Goal: Task Accomplishment & Management: Manage account settings

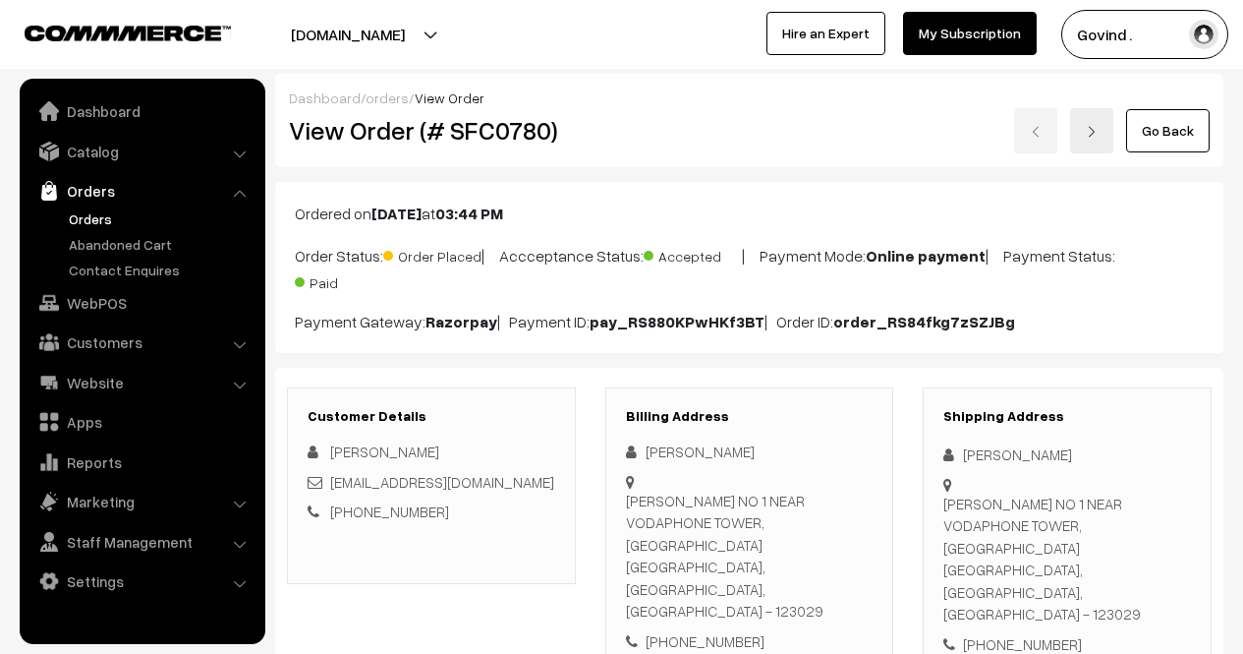
scroll to position [585, 0]
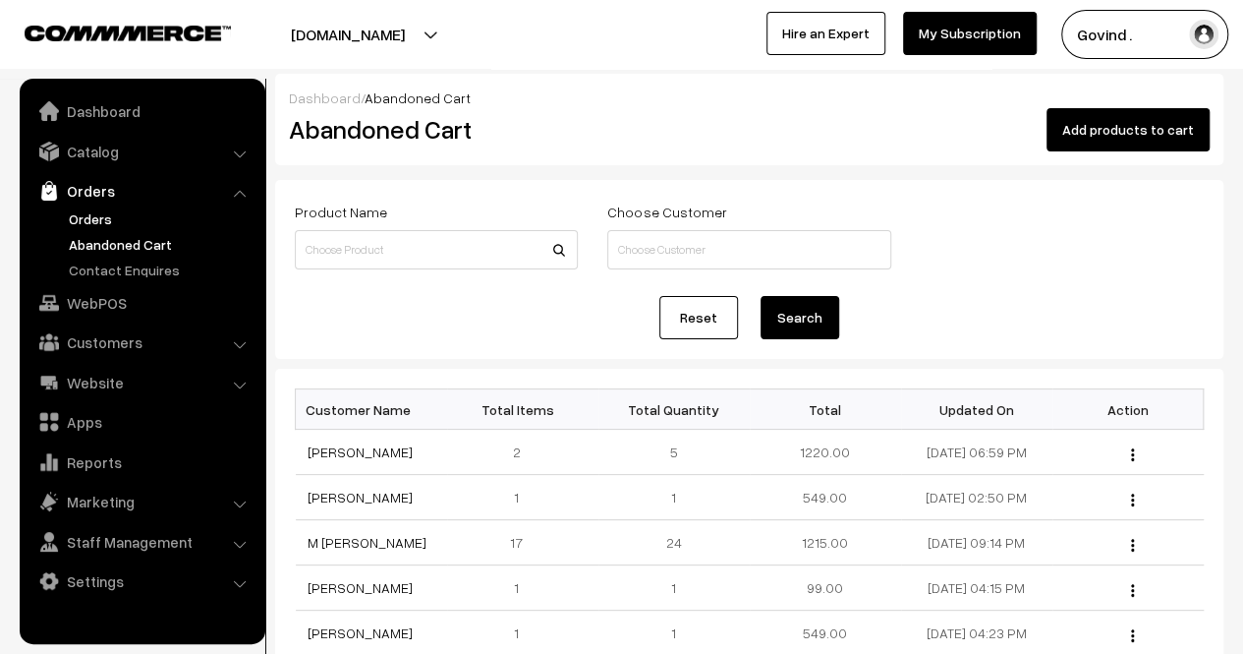
click at [96, 221] on link "Orders" at bounding box center [161, 218] width 195 height 21
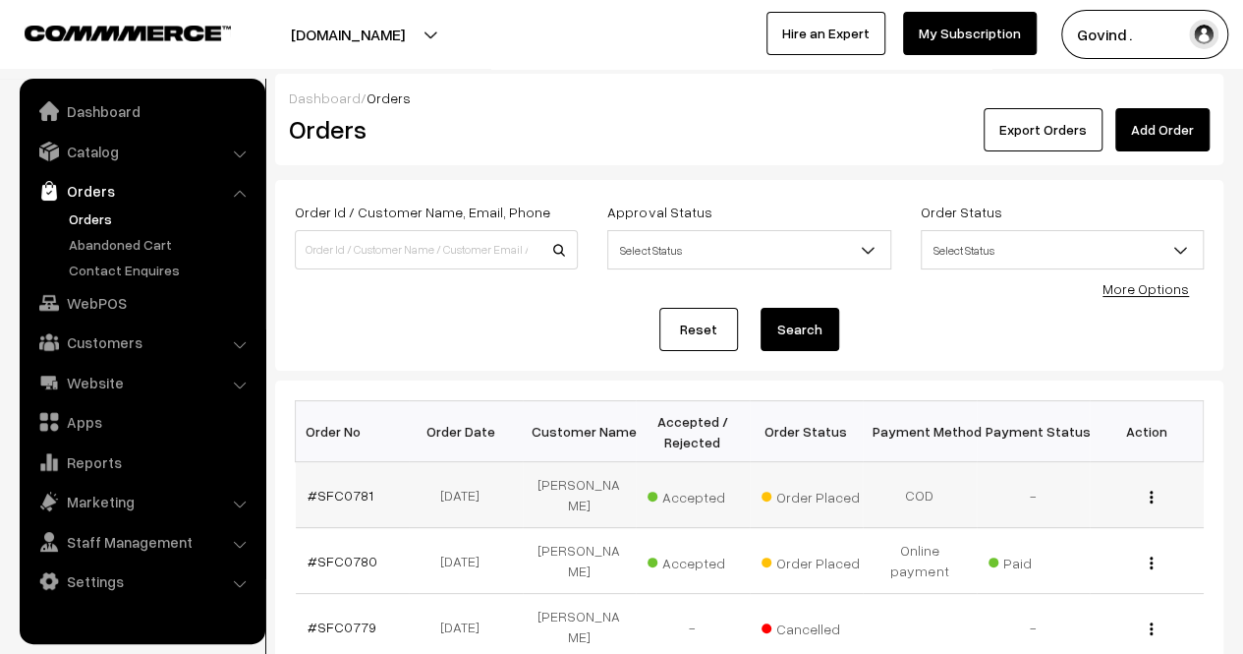
click at [1152, 490] on img "button" at bounding box center [1151, 496] width 3 height 13
click at [1101, 508] on link "View" at bounding box center [1064, 524] width 167 height 43
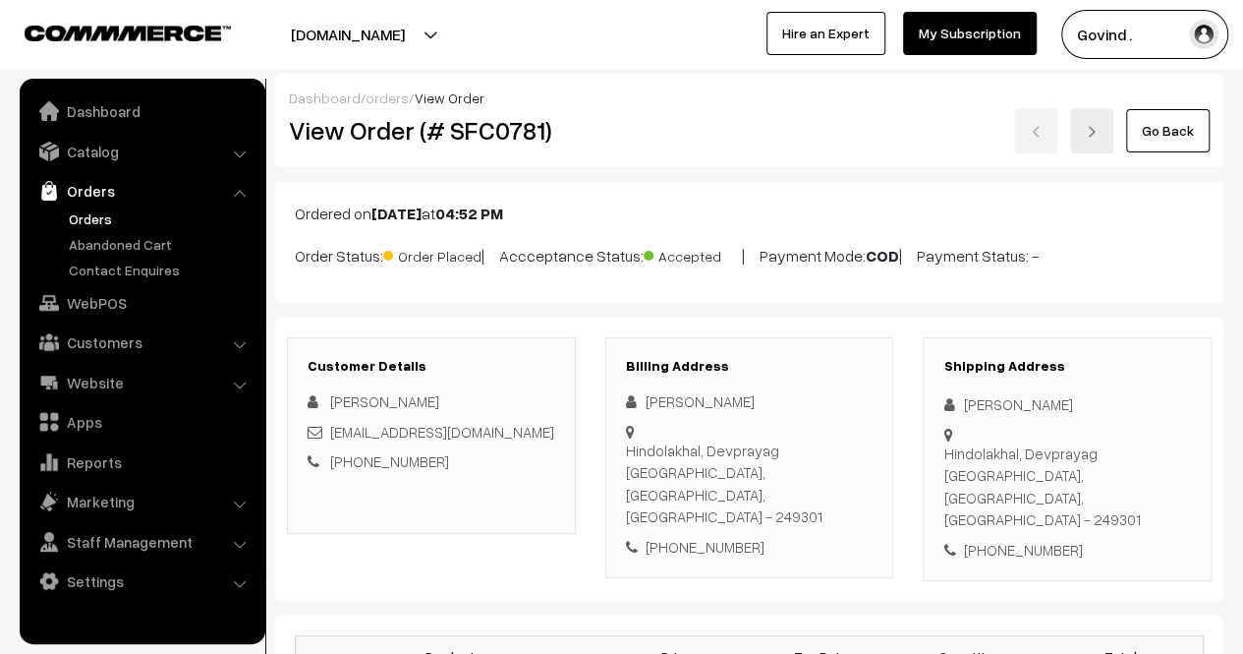
click at [1225, 176] on html "Thank you for showing interest. Our team will call you shortly. Close shopforco…" at bounding box center [621, 327] width 1243 height 654
click at [1157, 120] on link "Go Back" at bounding box center [1168, 130] width 84 height 43
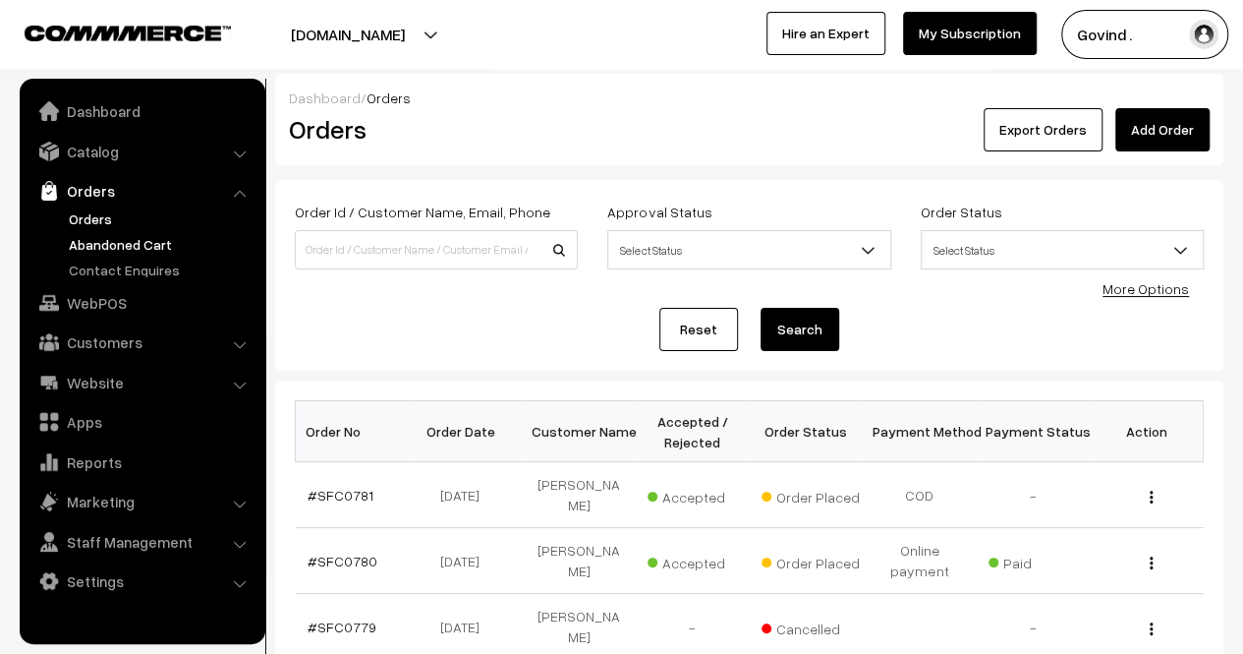
click at [92, 243] on link "Abandoned Cart" at bounding box center [161, 244] width 195 height 21
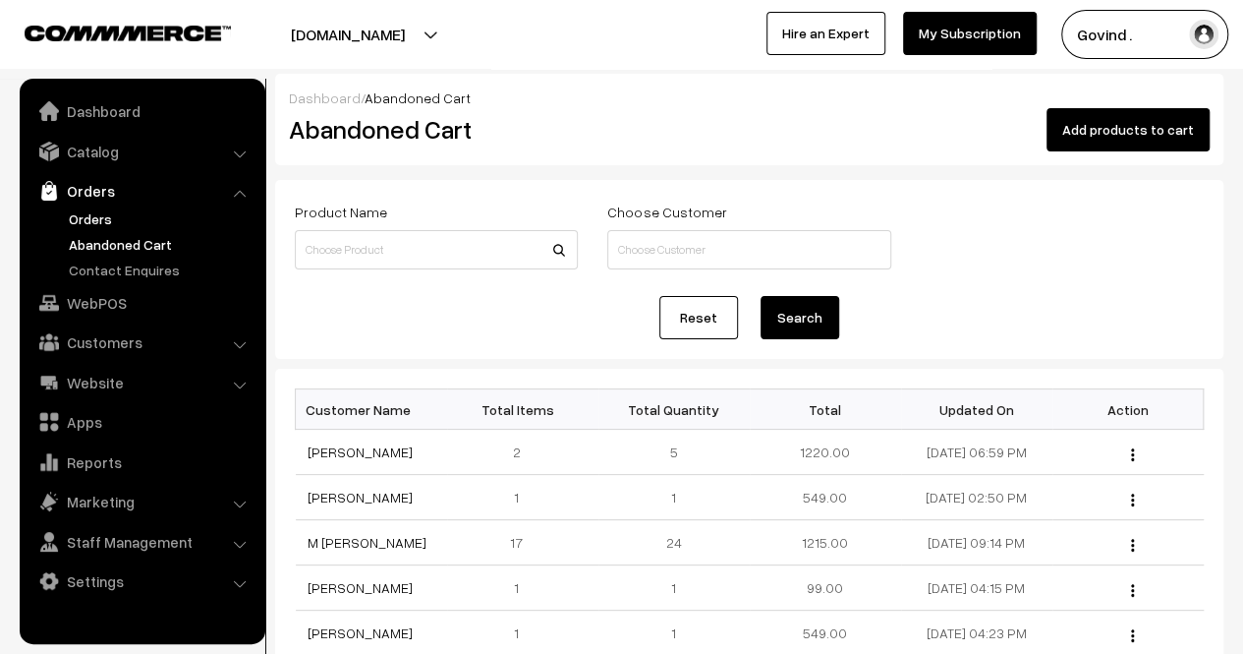
click at [88, 219] on link "Orders" at bounding box center [161, 218] width 195 height 21
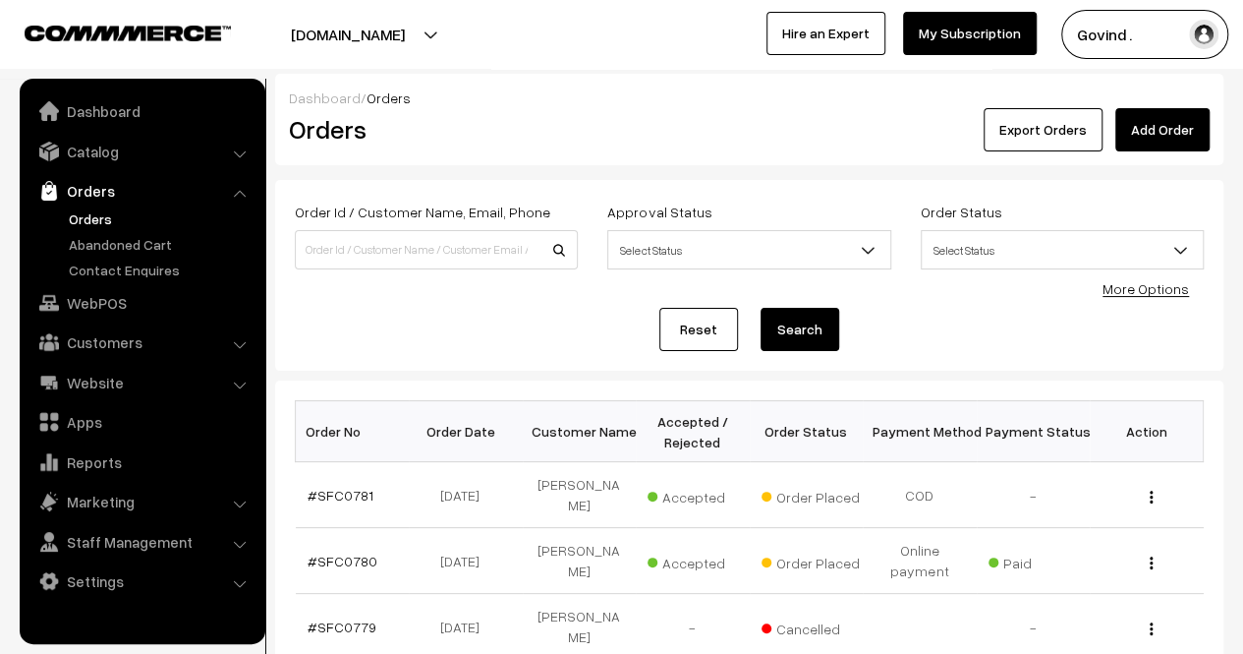
click at [742, 290] on div "Order Id / Customer Name, Email, Phone Approval Status Select Status Awaiting A…" at bounding box center [749, 275] width 909 height 151
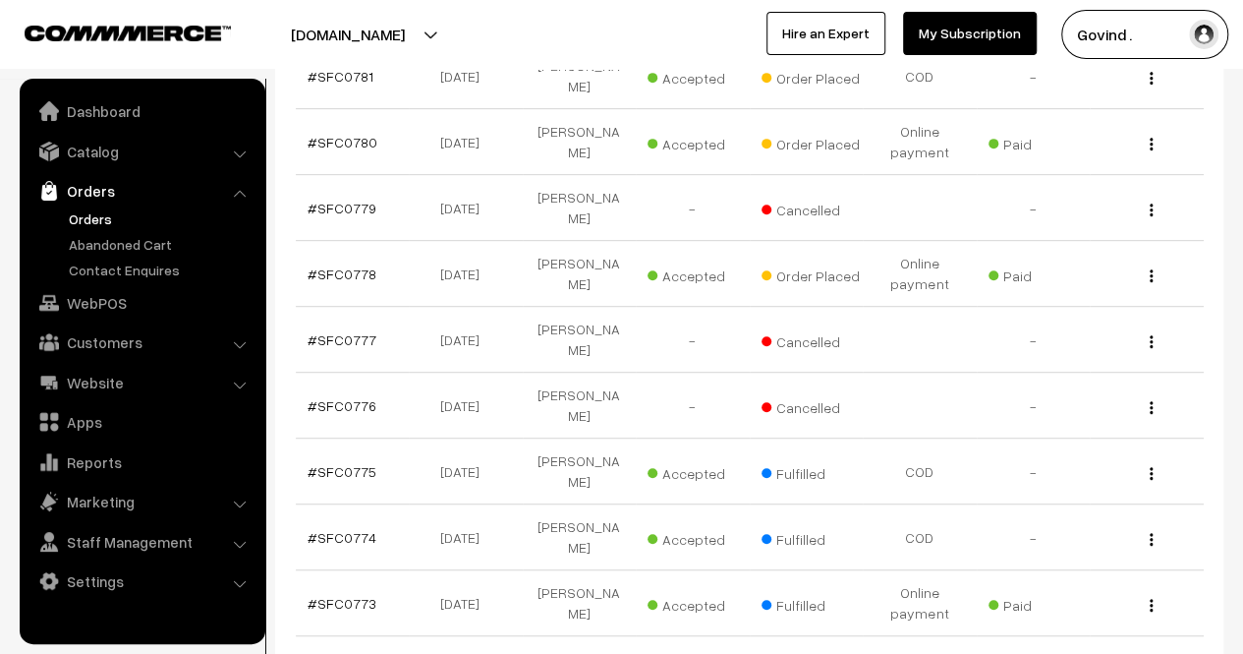
scroll to position [421, 0]
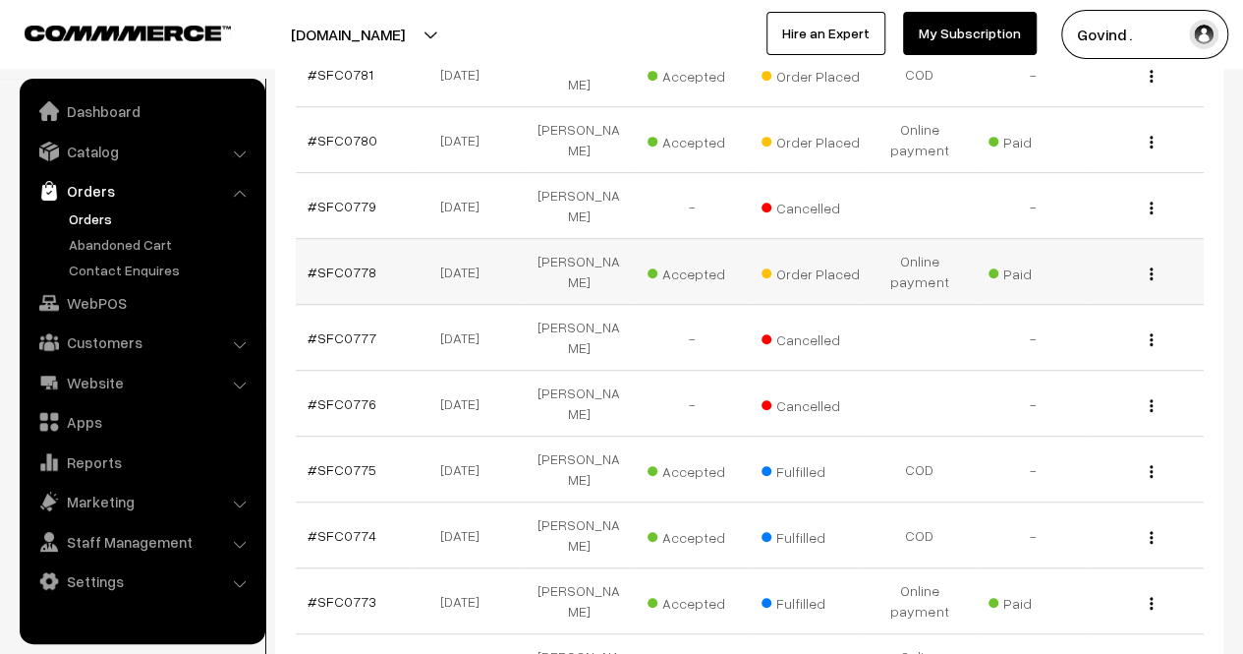
click at [1152, 267] on img "button" at bounding box center [1151, 273] width 3 height 13
click at [1083, 280] on link "View" at bounding box center [1064, 301] width 167 height 43
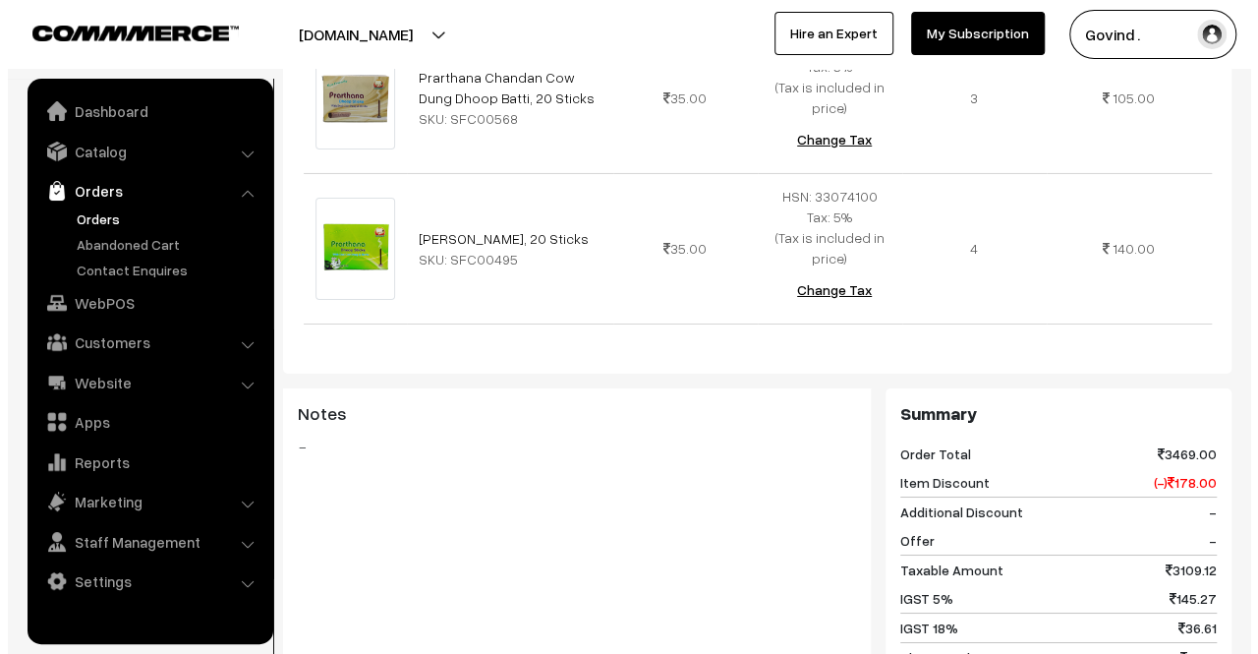
scroll to position [3749, 0]
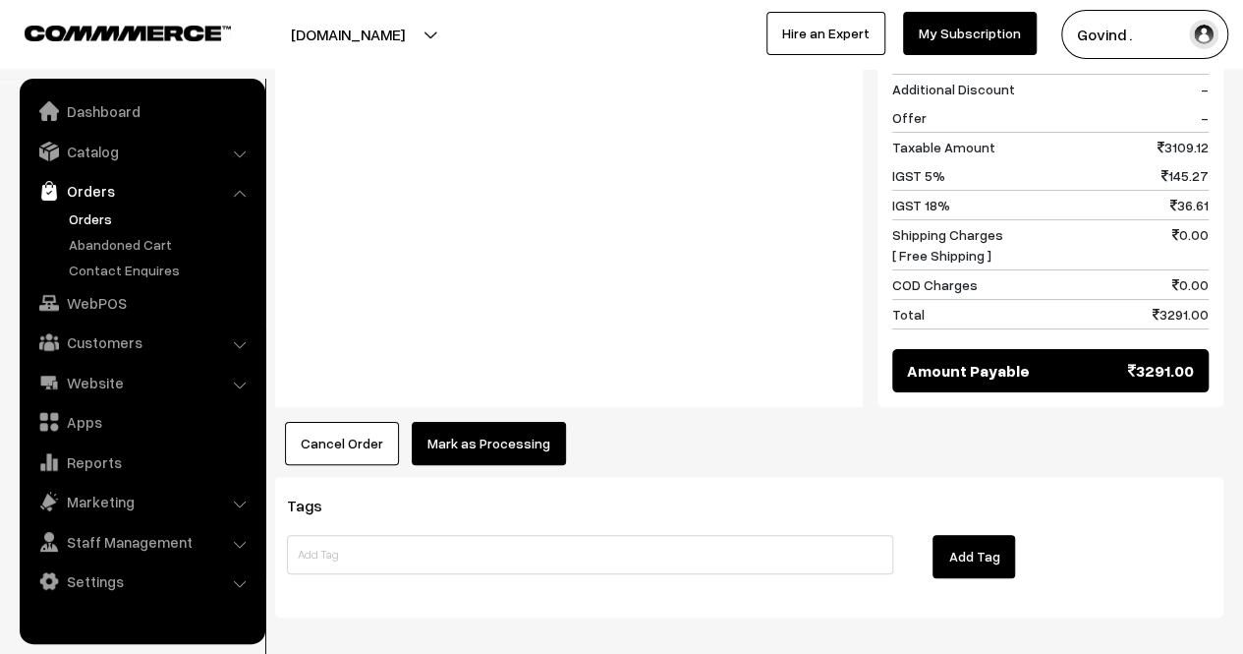
click at [474, 422] on button "Mark as Processing" at bounding box center [489, 443] width 154 height 43
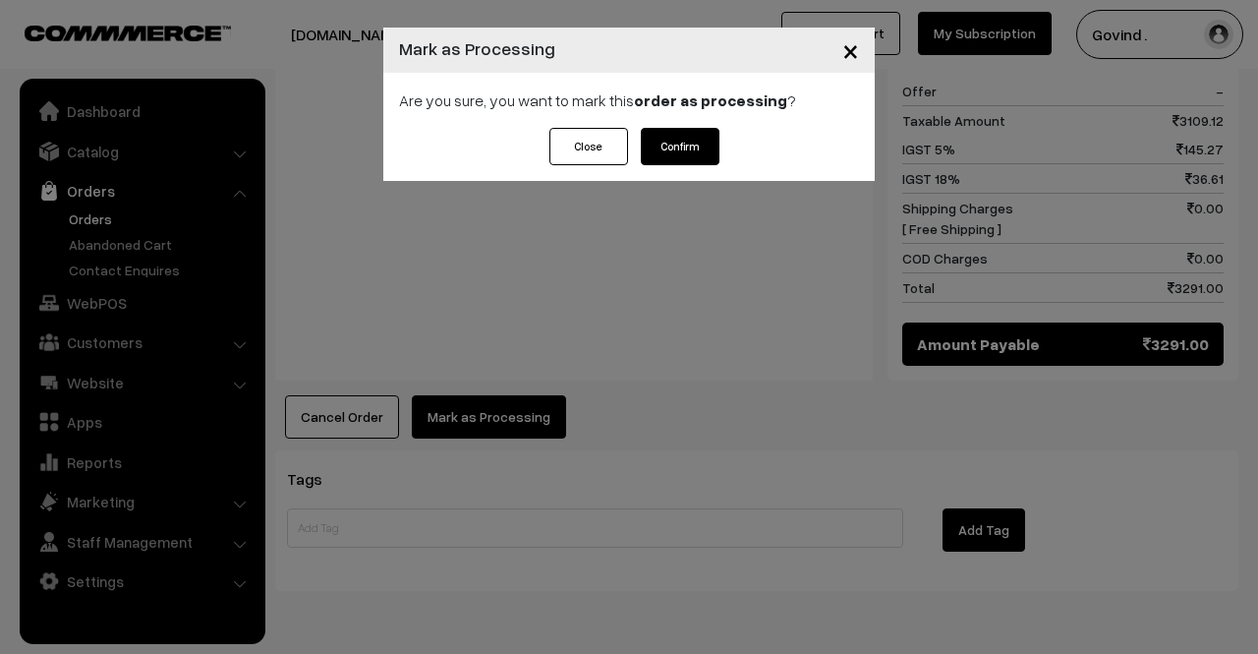
click at [691, 158] on button "Confirm" at bounding box center [680, 146] width 79 height 37
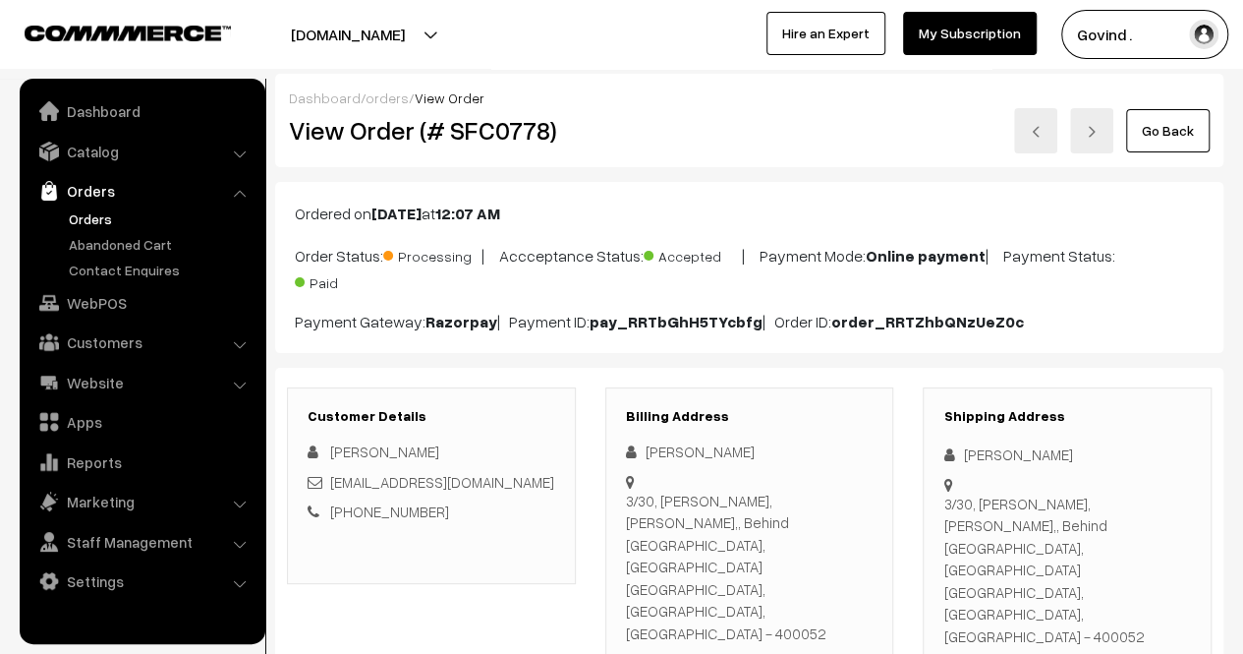
scroll to position [3001, 0]
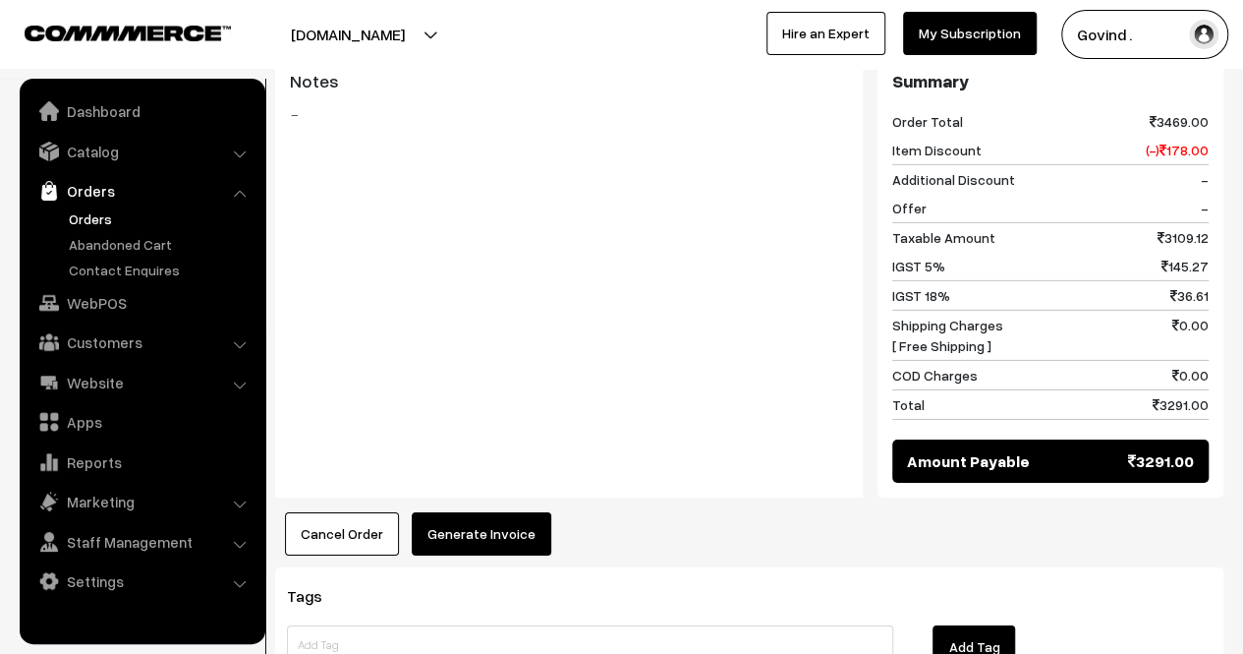
click at [487, 512] on button "Generate Invoice" at bounding box center [482, 533] width 140 height 43
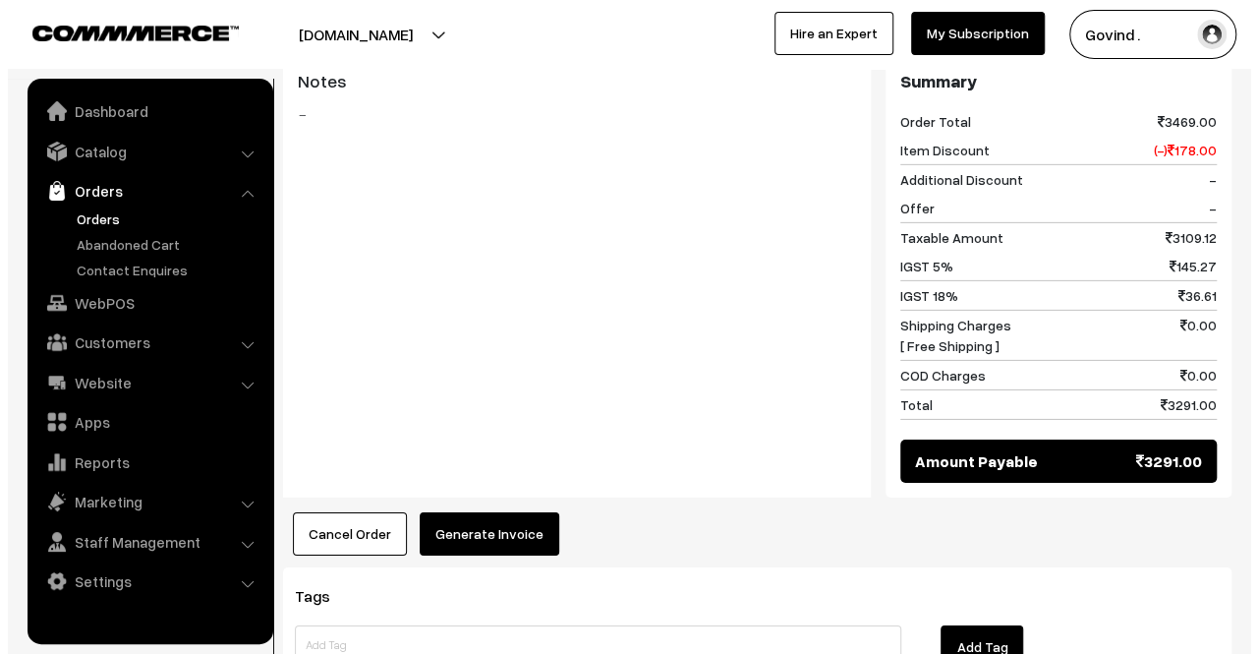
scroll to position [3008, 0]
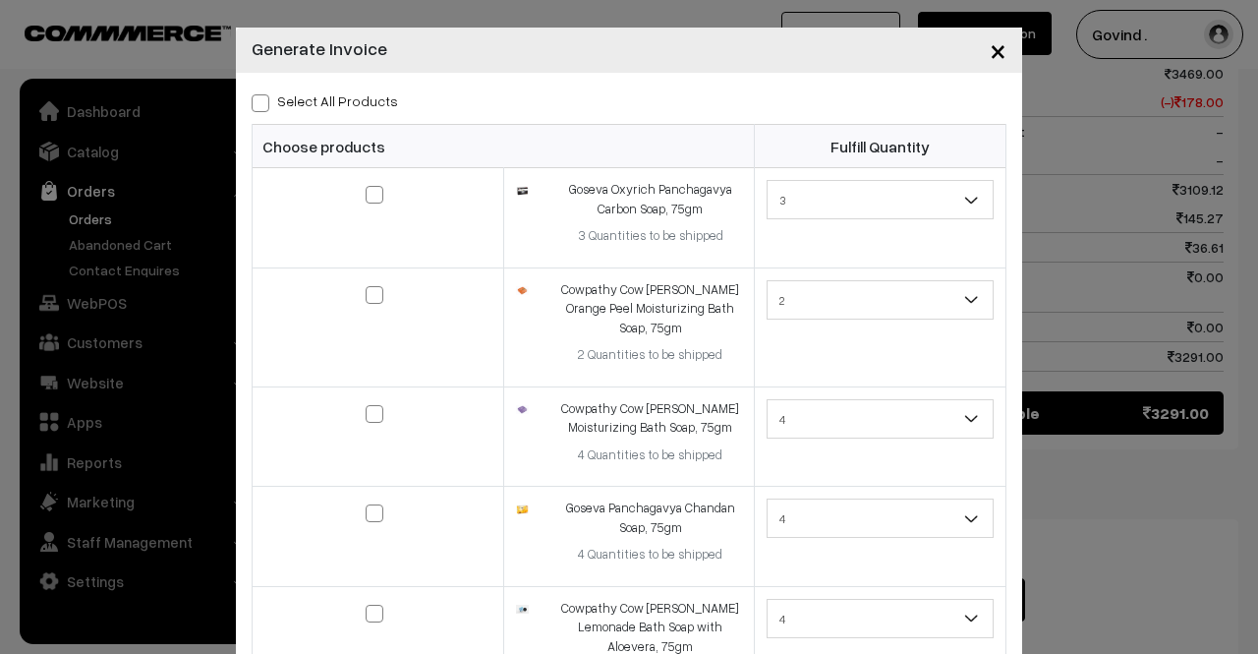
click at [252, 101] on span at bounding box center [261, 103] width 18 height 18
click at [252, 101] on input "Select All Products" at bounding box center [258, 99] width 13 height 13
checkbox input "true"
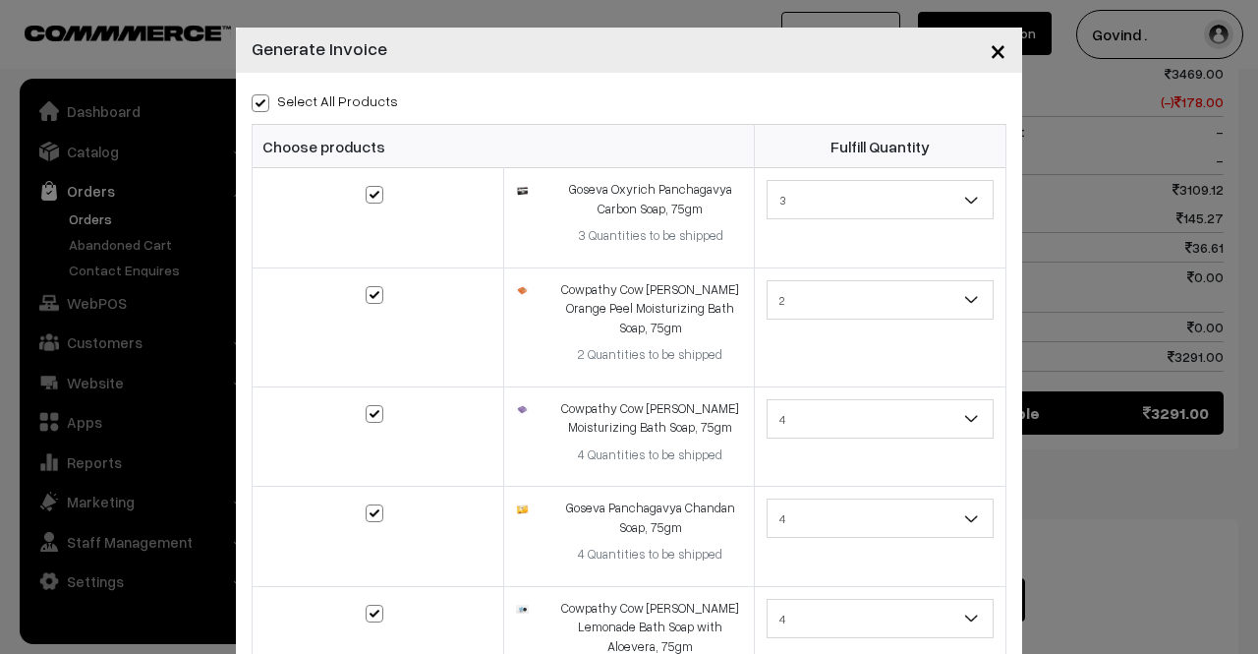
checkbox input "true"
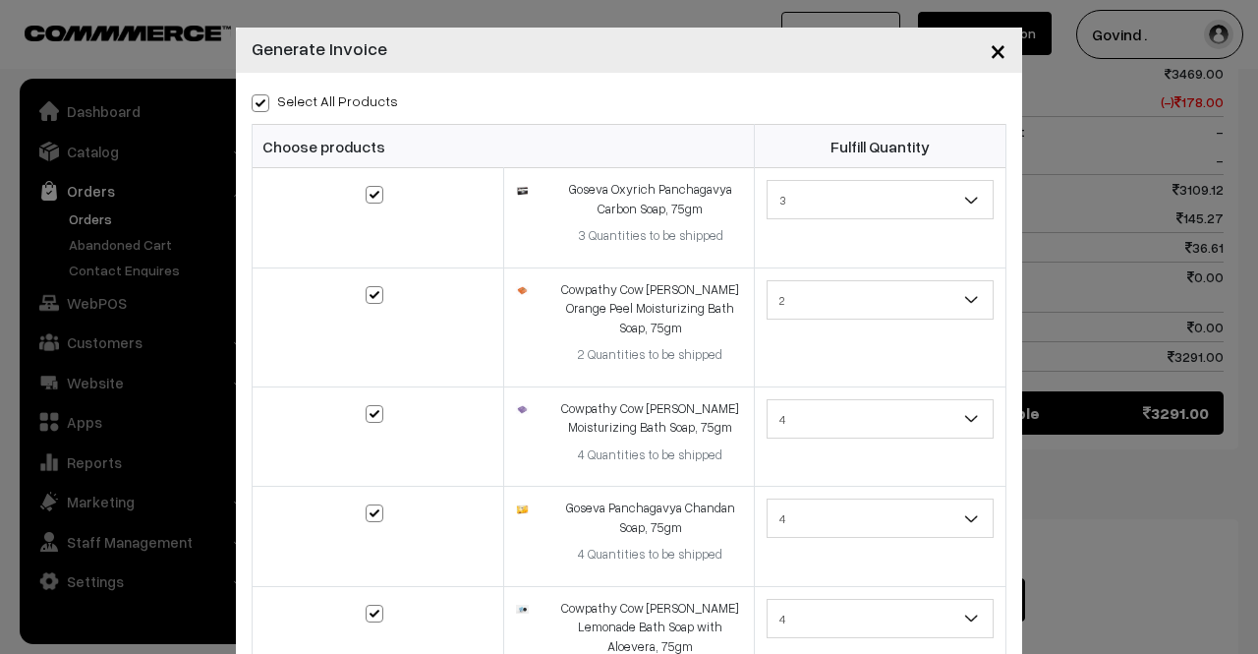
checkbox input "true"
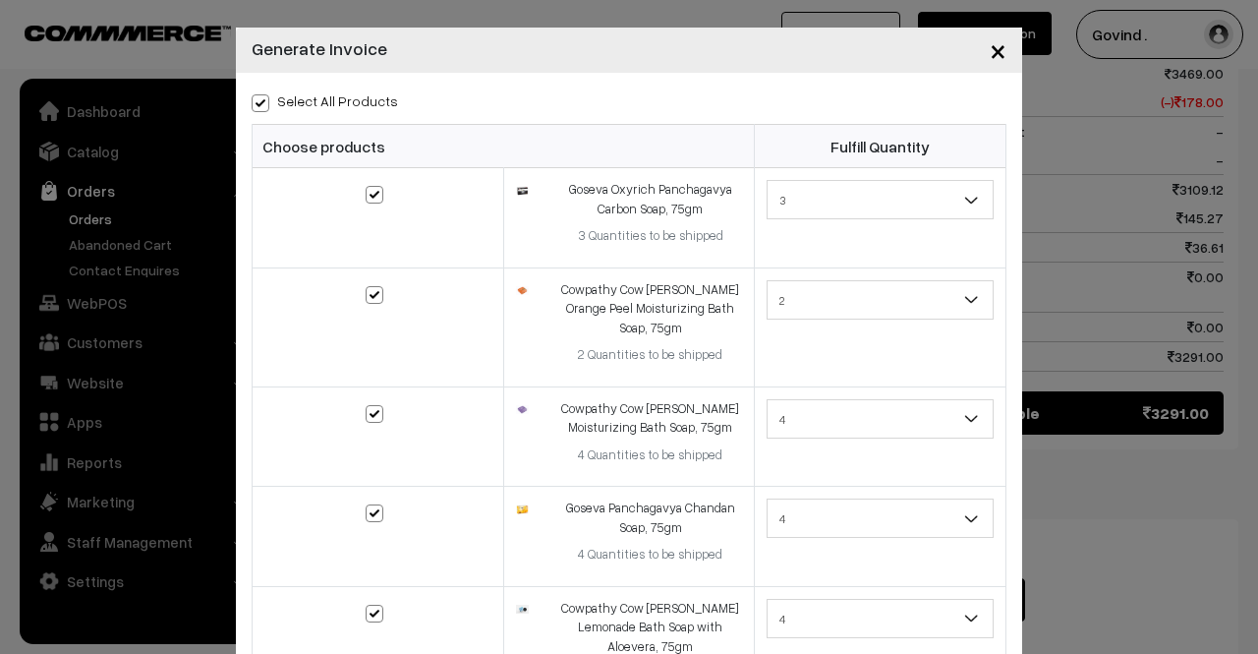
checkbox input "true"
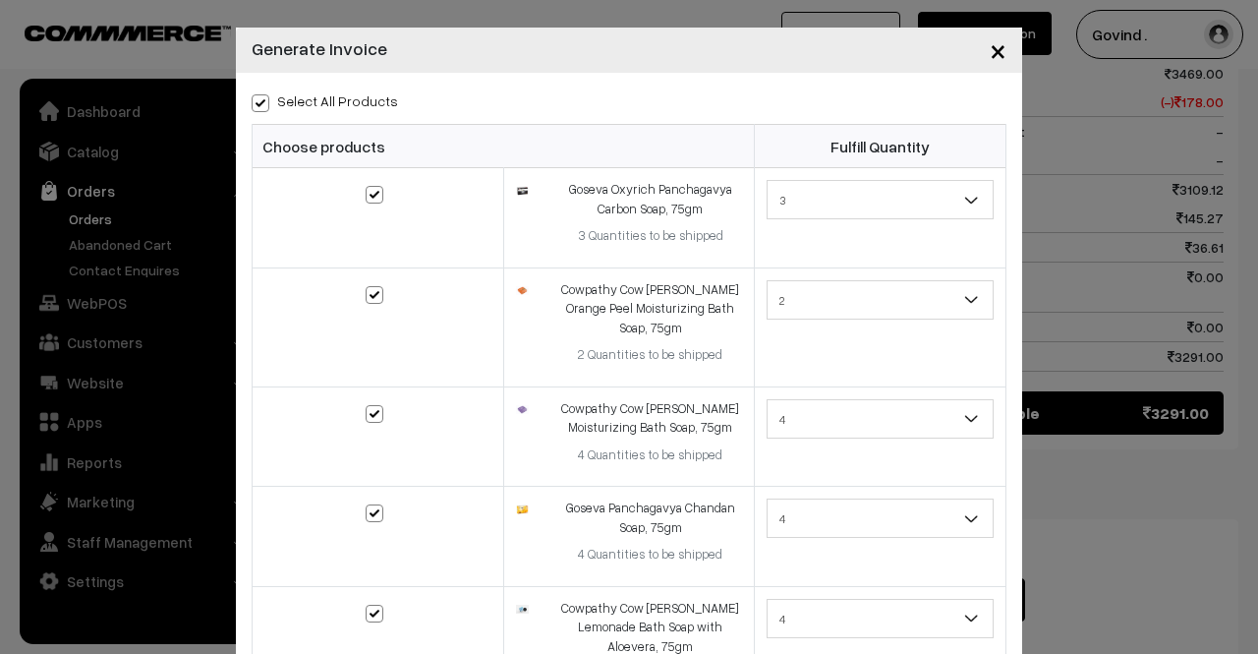
checkbox input "true"
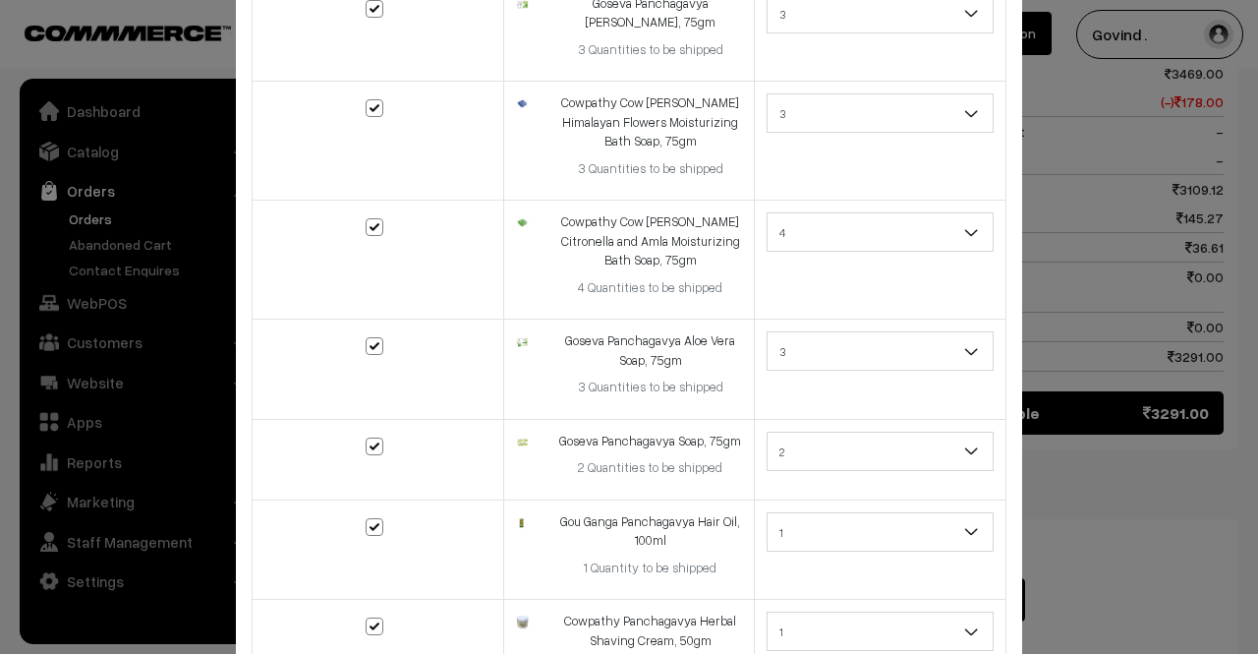
scroll to position [1529, 0]
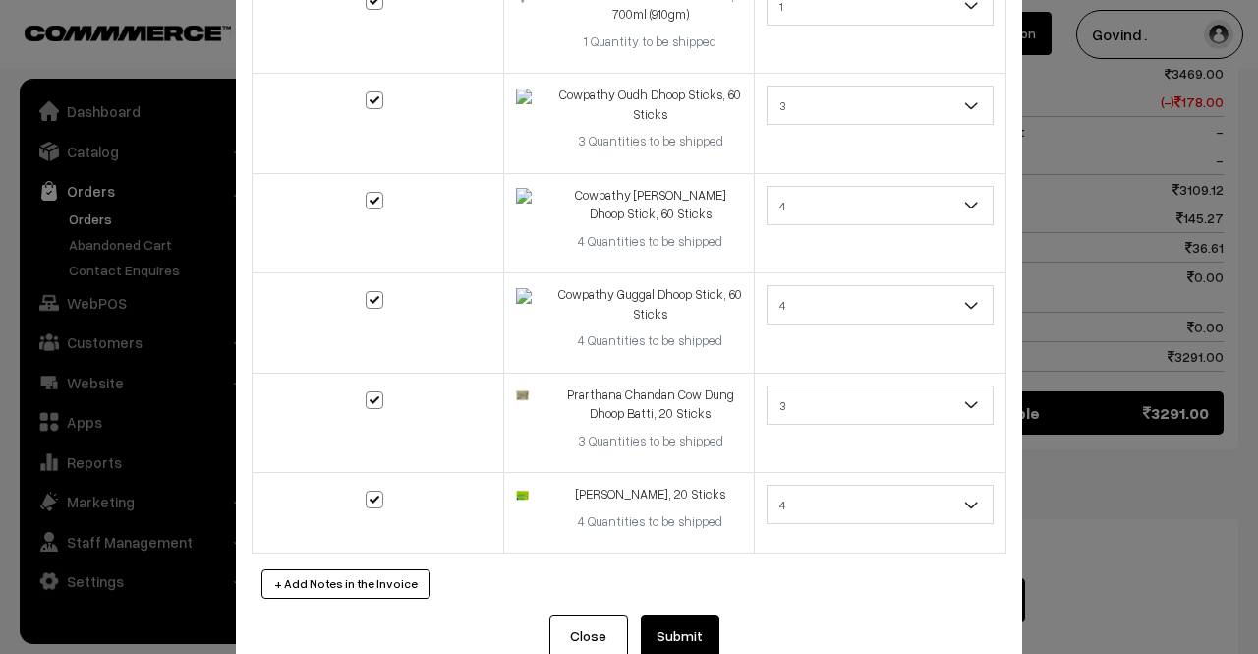
click at [700, 614] on button "Submit" at bounding box center [680, 635] width 79 height 43
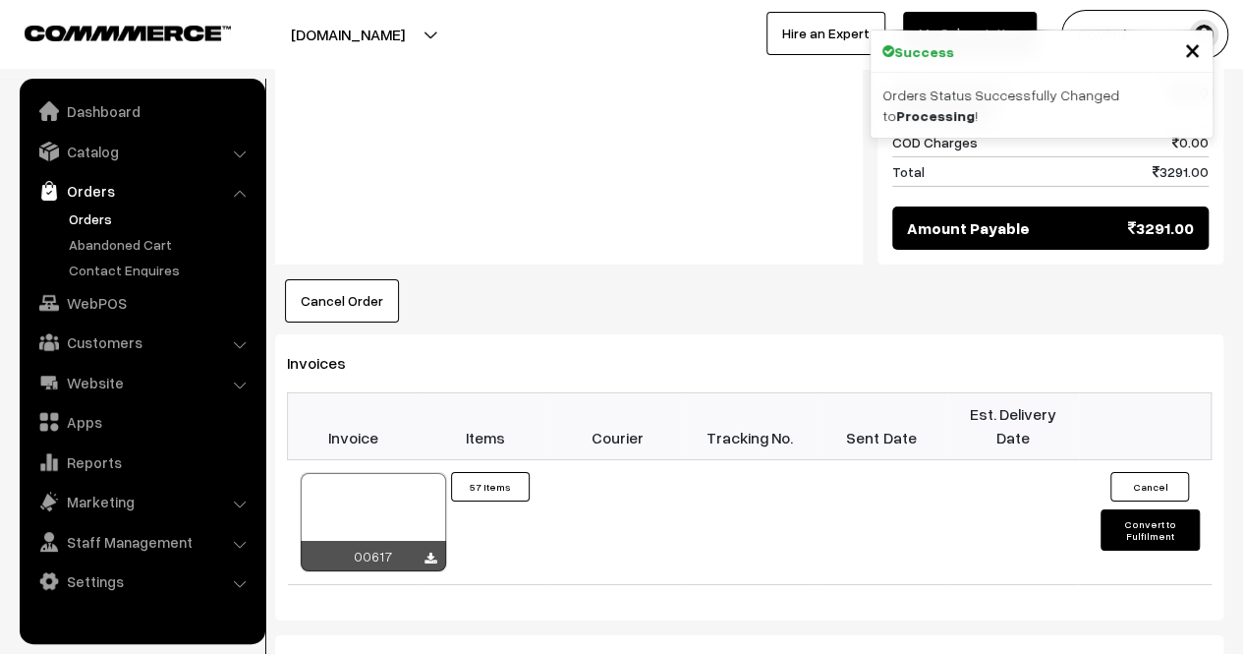
drag, startPoint x: 1257, startPoint y: 500, endPoint x: 1256, endPoint y: 569, distance: 68.8
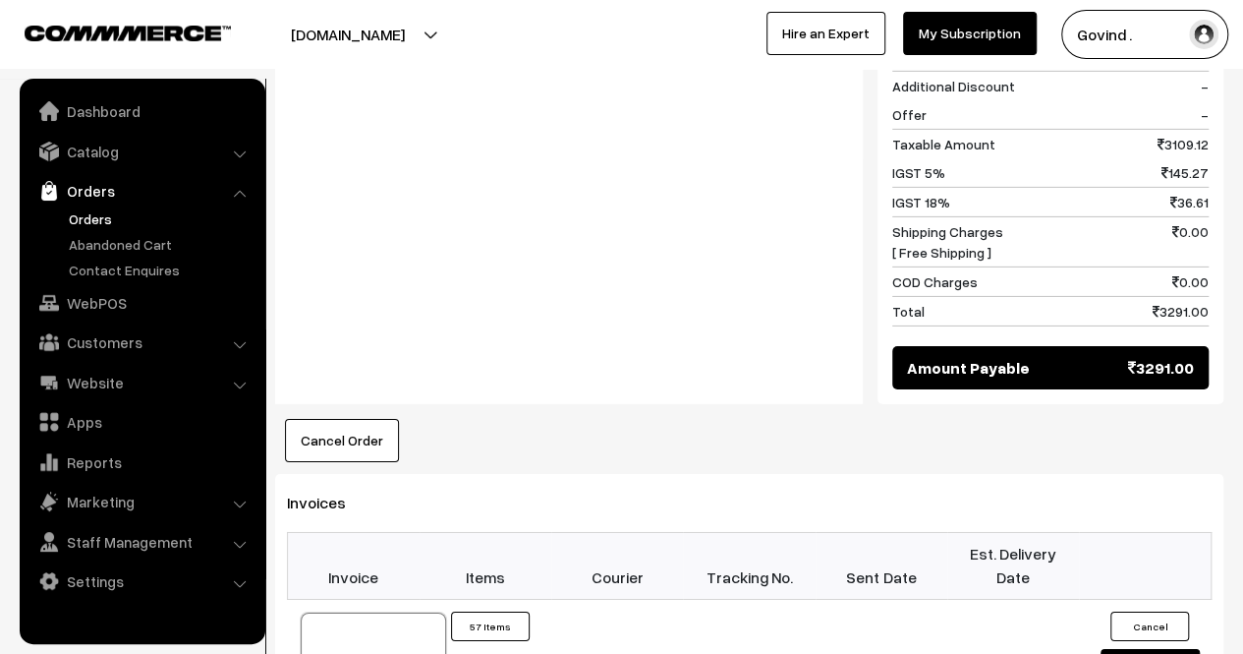
scroll to position [3142, 0]
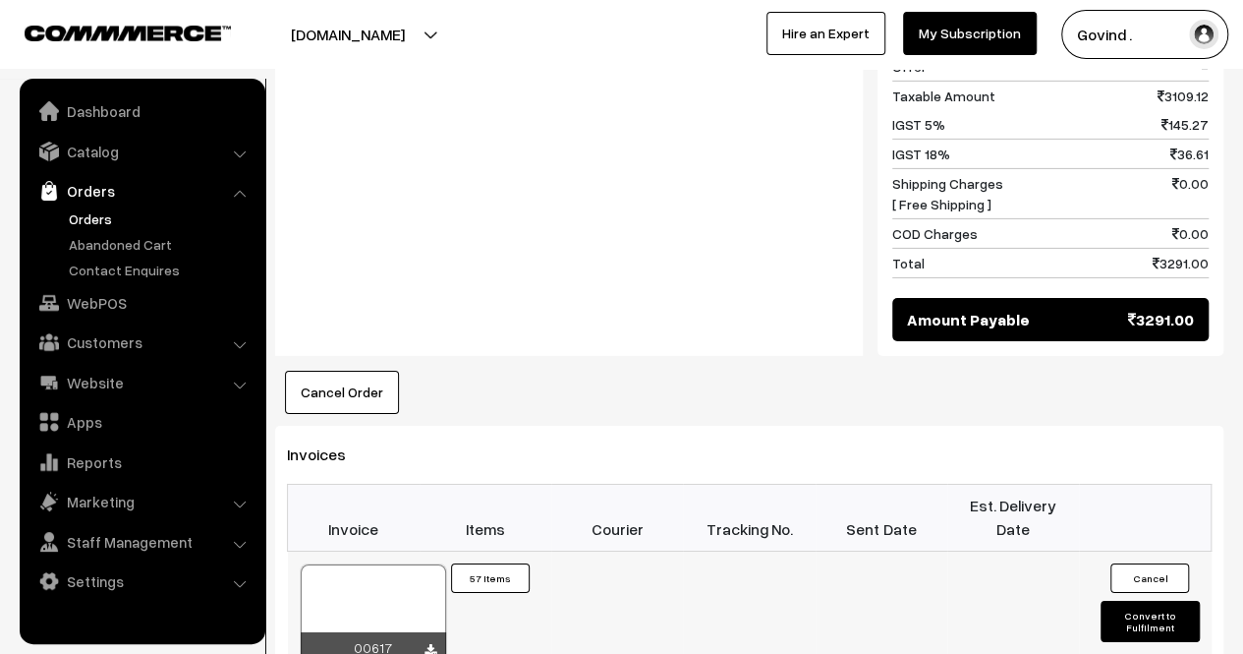
click at [1136, 601] on button "Convert to Fulfilment" at bounding box center [1150, 621] width 98 height 41
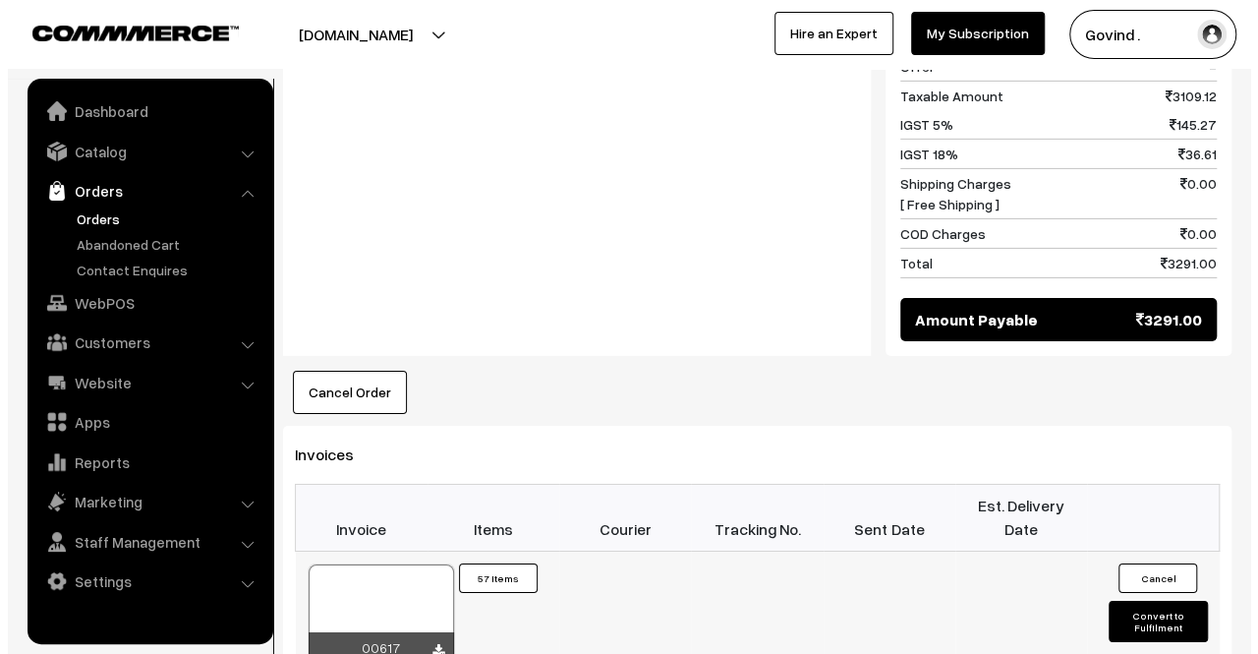
scroll to position [3149, 0]
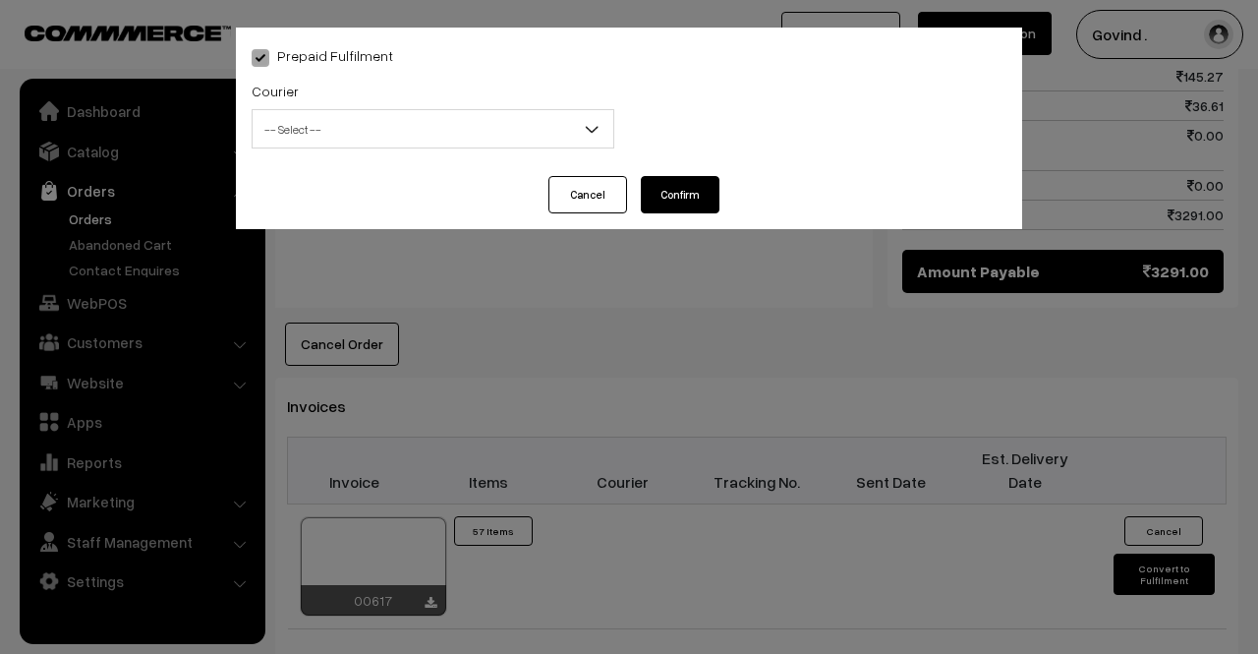
click at [495, 137] on span "-- Select --" at bounding box center [433, 129] width 361 height 34
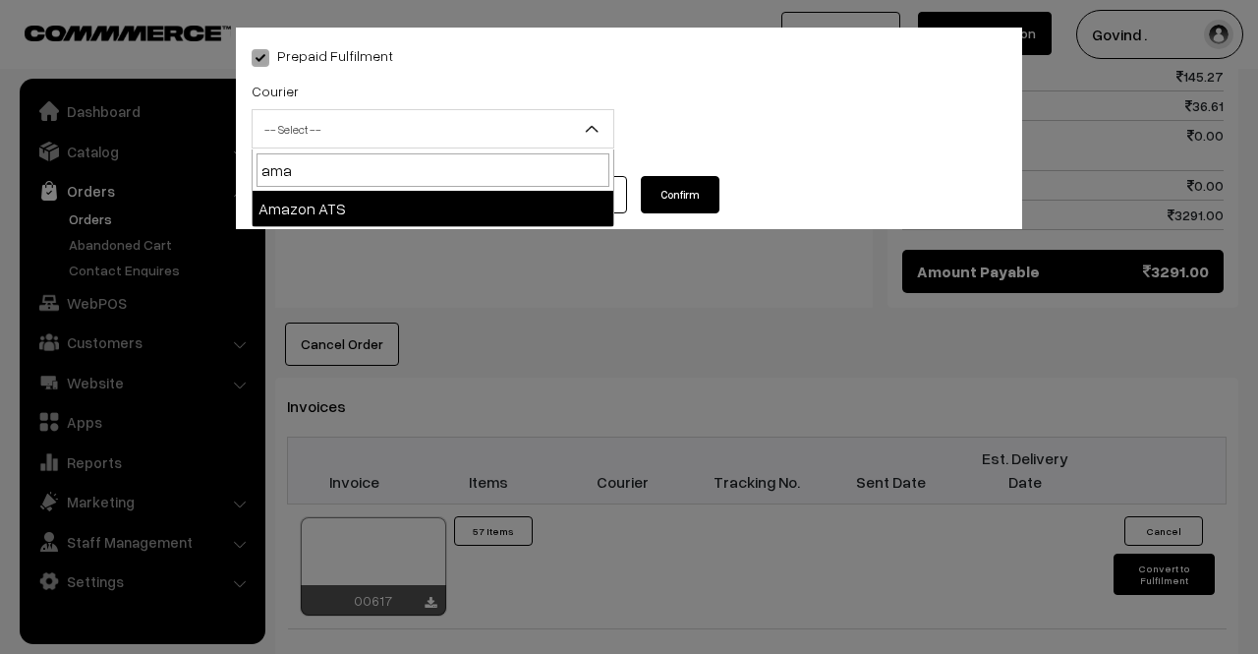
type input "ama"
select select "8"
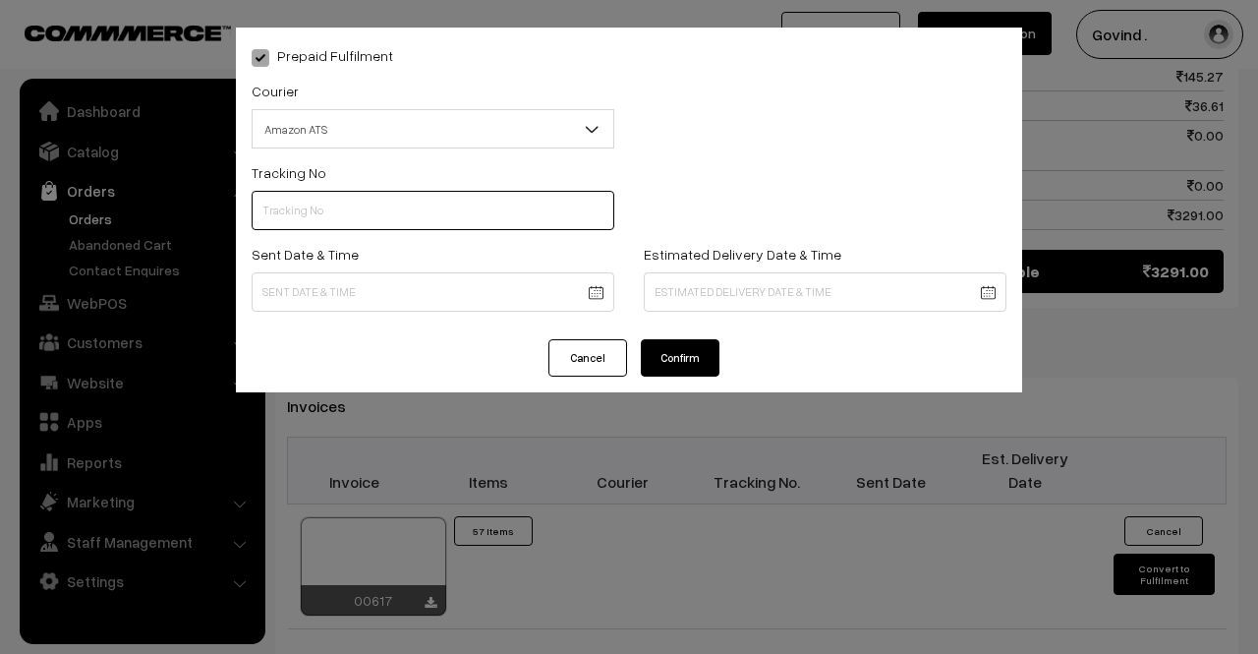
click at [379, 220] on input "text" at bounding box center [433, 210] width 363 height 39
paste input "364248469044"
type input "364248469044"
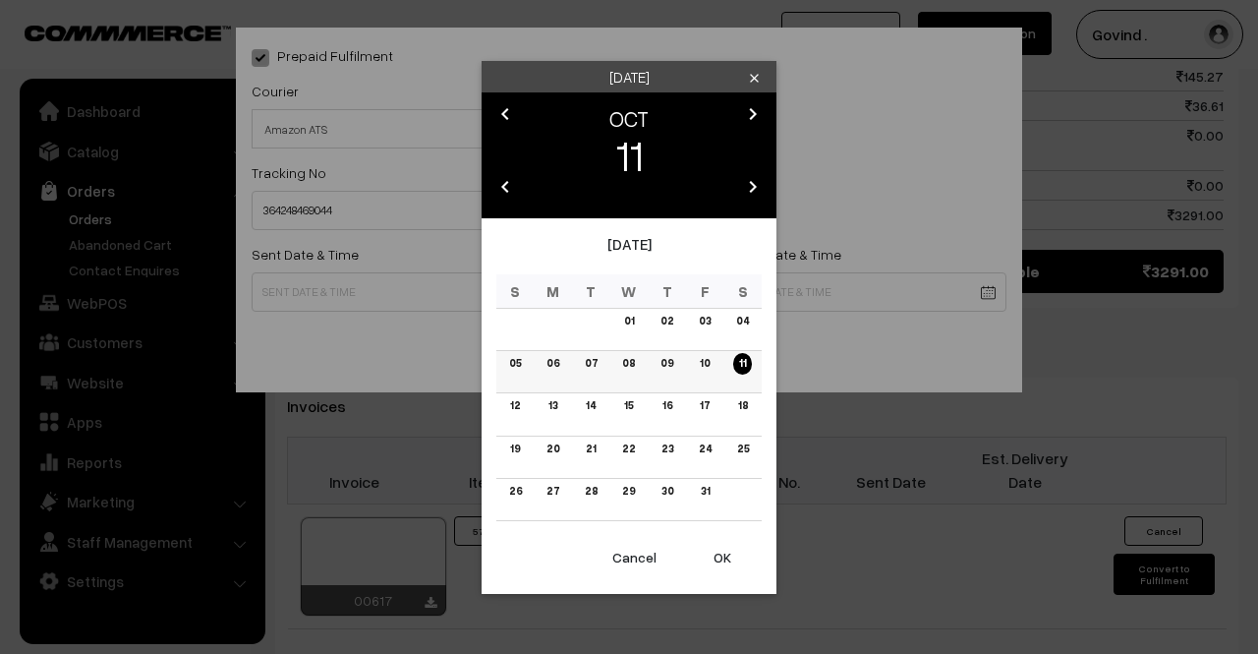
click at [741, 361] on link "11" at bounding box center [742, 363] width 19 height 21
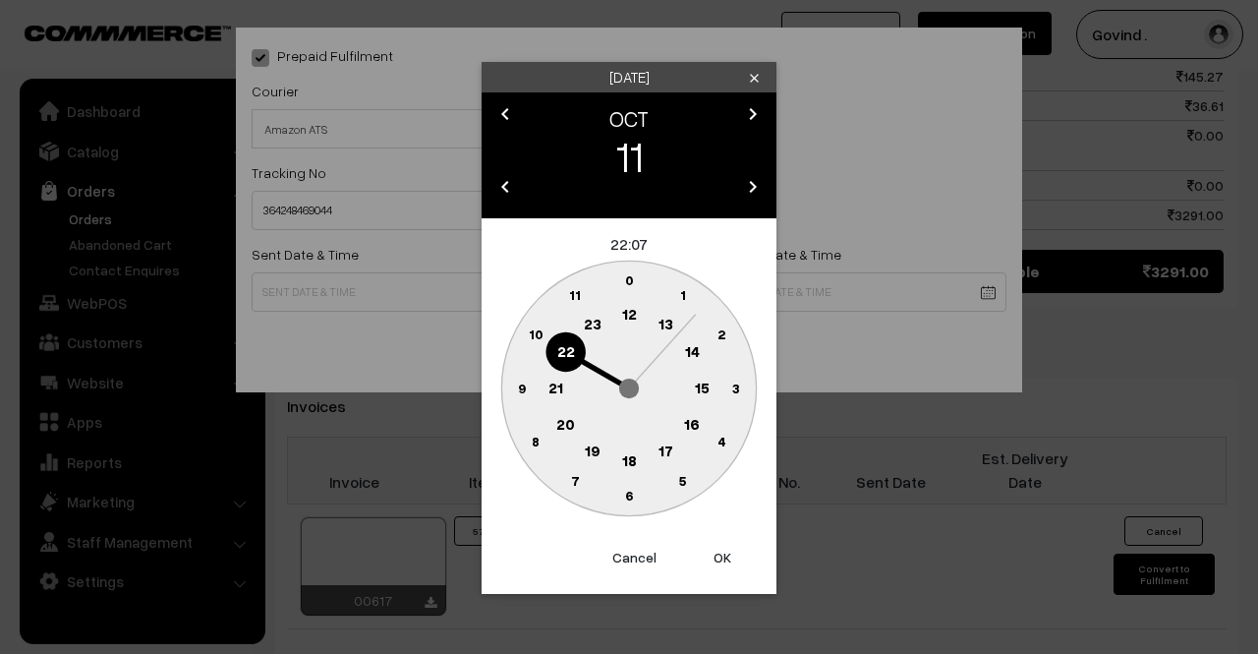
click at [633, 310] on text "12" at bounding box center [629, 314] width 15 height 18
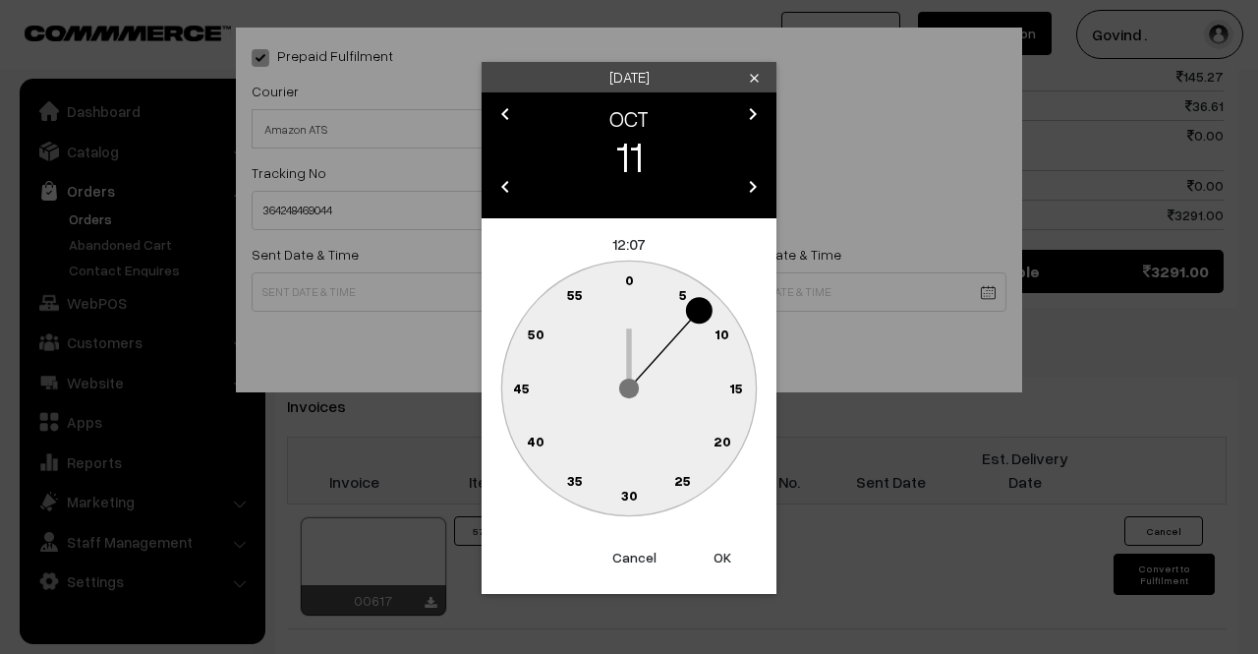
click at [629, 284] on text "0" at bounding box center [629, 279] width 9 height 17
type input "11-10-2025 12:00"
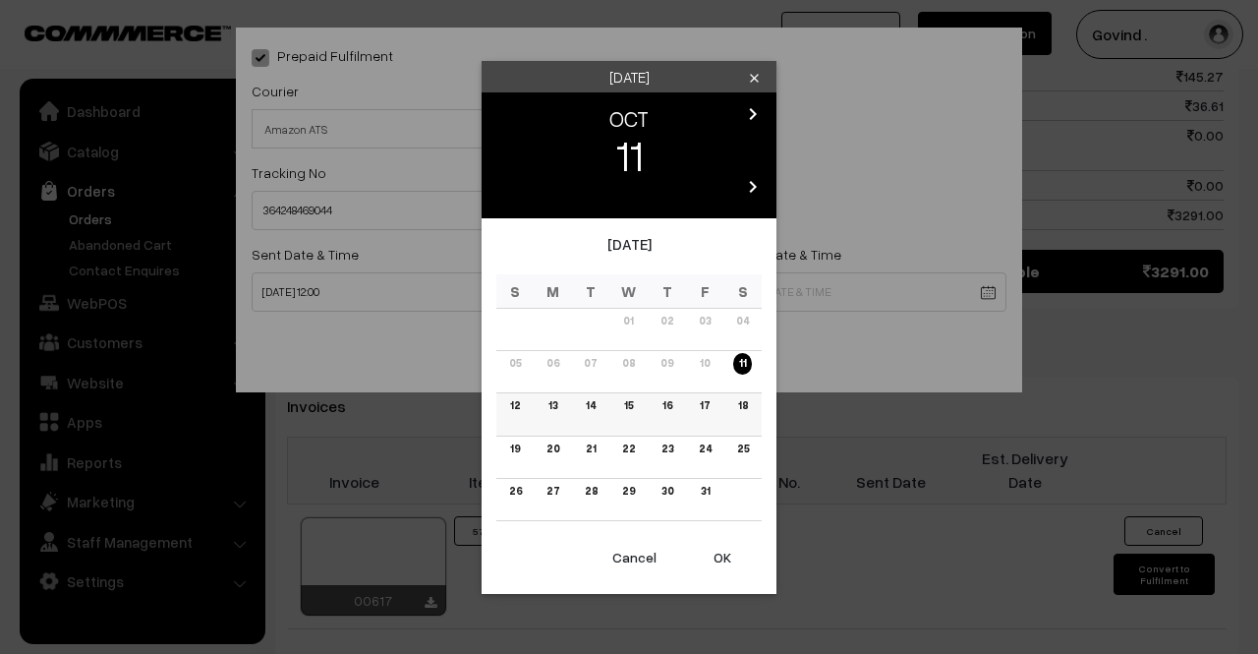
click at [744, 406] on link "18" at bounding box center [742, 405] width 22 height 21
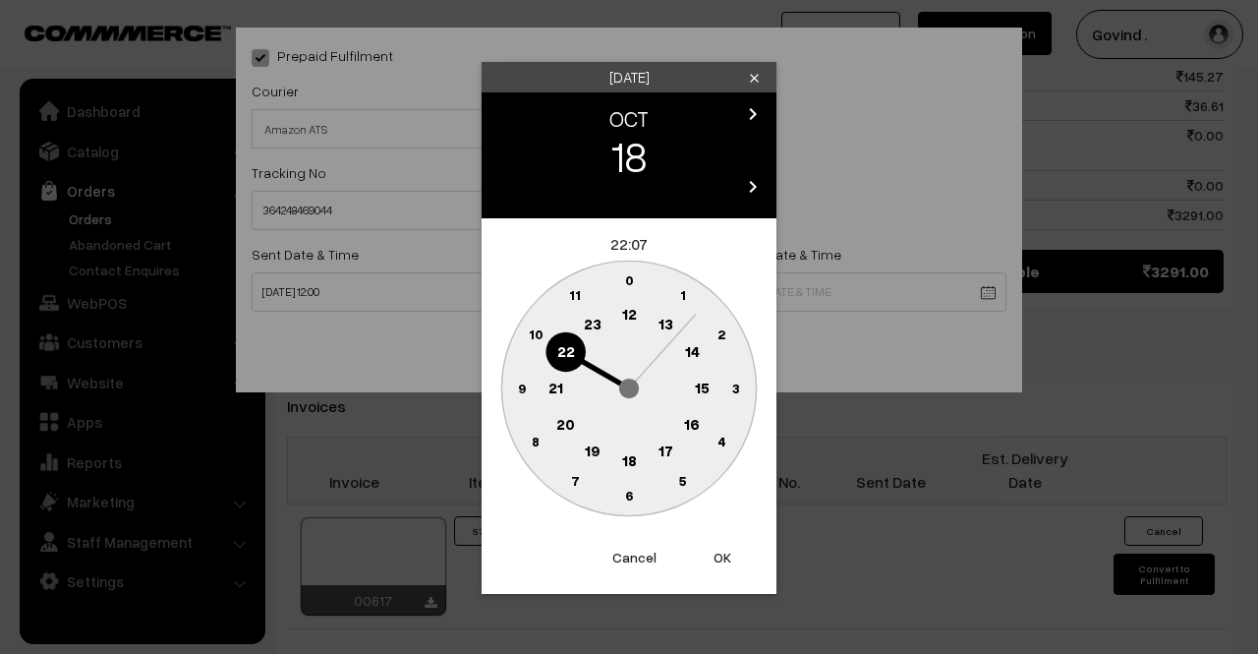
click at [630, 461] on text "18" at bounding box center [629, 459] width 15 height 18
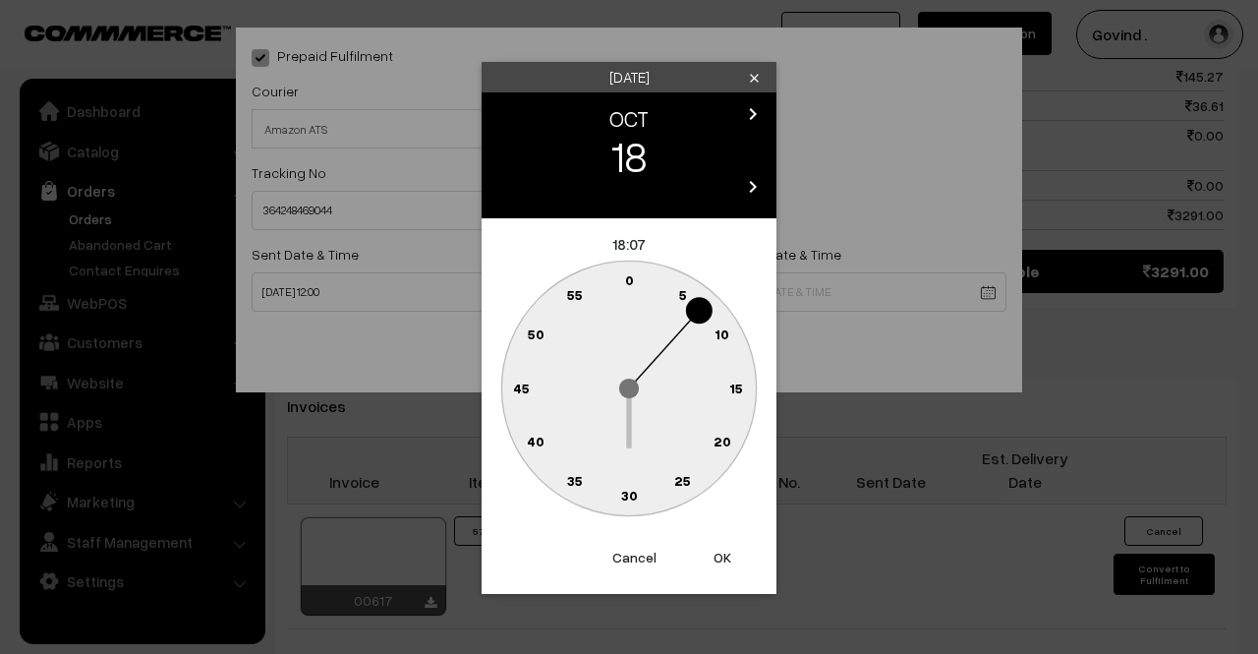
click at [626, 276] on text "0" at bounding box center [629, 279] width 9 height 17
type input "18-10-2025 18:00"
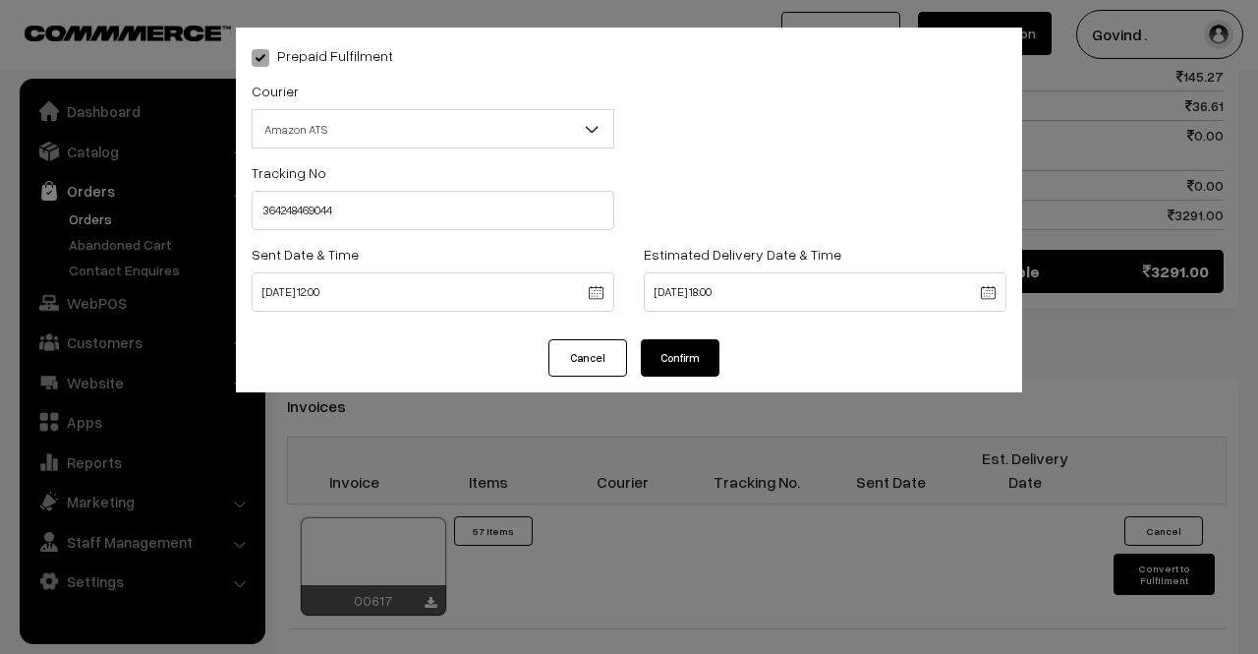
click at [682, 350] on button "Confirm" at bounding box center [680, 357] width 79 height 37
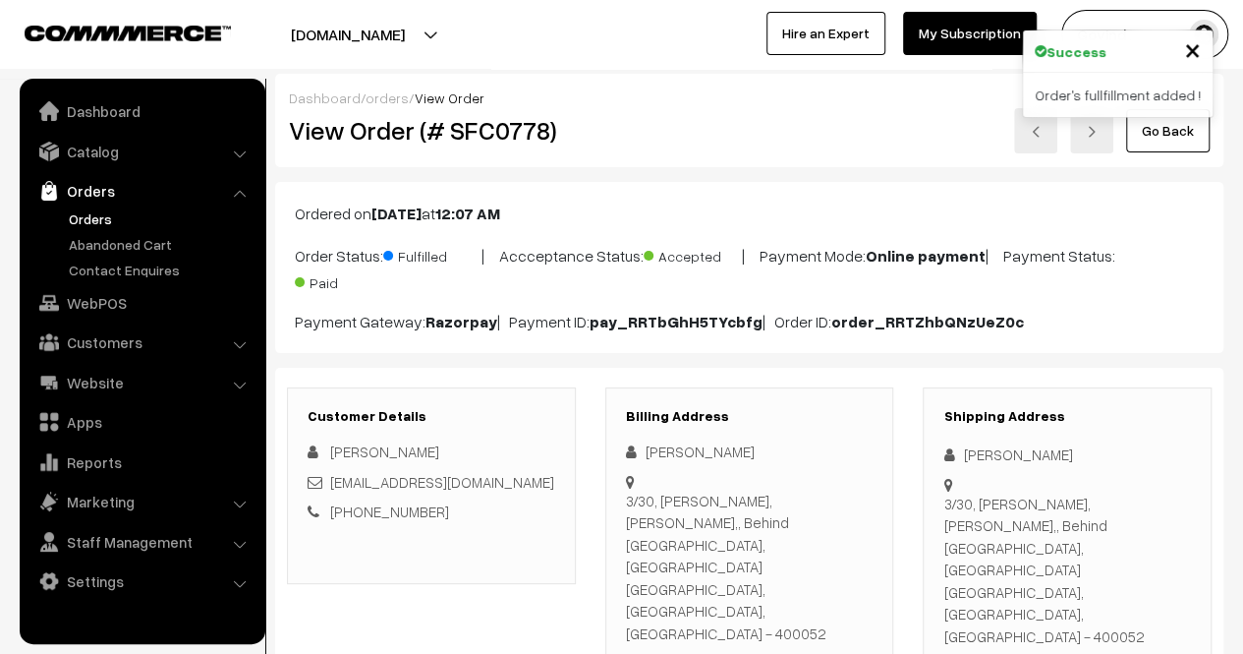
click at [1174, 141] on link "Go Back" at bounding box center [1168, 130] width 84 height 43
